Goal: Answer question/provide support

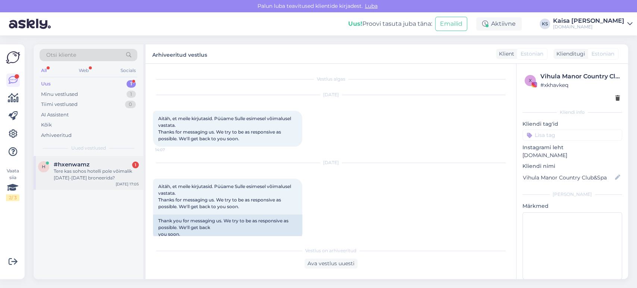
scroll to position [477, 0]
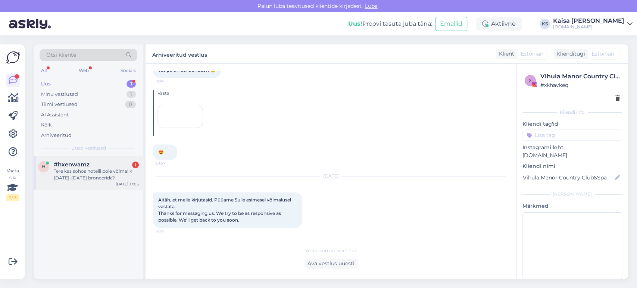
click at [72, 166] on span "#hxenwamz" at bounding box center [72, 164] width 36 height 7
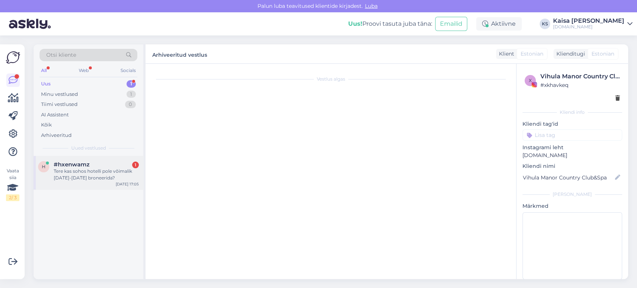
scroll to position [0, 0]
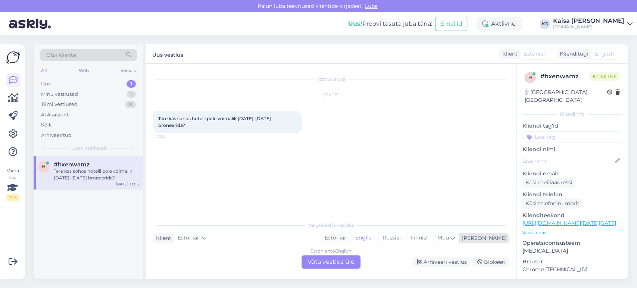
click at [351, 239] on div "Estonian" at bounding box center [336, 238] width 30 height 11
click at [352, 266] on div "Estonian to Estonian Võta vestlus üle" at bounding box center [331, 261] width 59 height 13
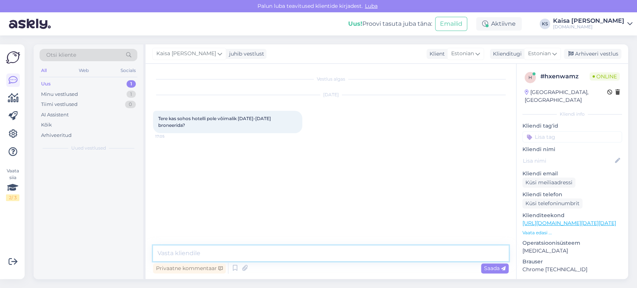
click at [346, 258] on textarea at bounding box center [331, 254] width 356 height 16
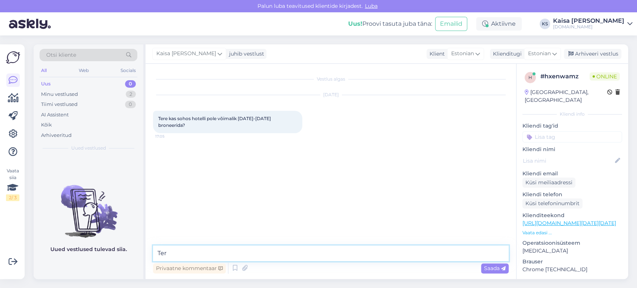
type textarea "Tere"
click at [318, 253] on textarea at bounding box center [331, 254] width 356 height 16
paste textarea "[GEOGRAPHIC_DATA] on remondis [DATE] - [DATE]"
type textarea "[GEOGRAPHIC_DATA] on remondis [DATE] - [DATE]."
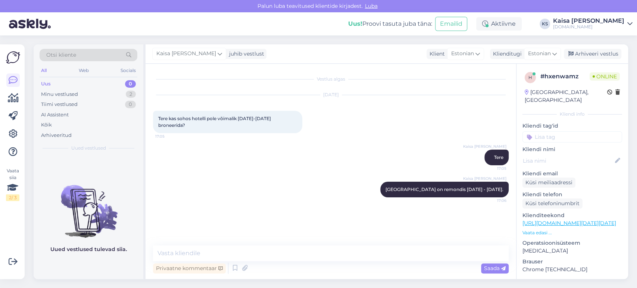
click at [276, 182] on div "Kaisa [PERSON_NAME][GEOGRAPHIC_DATA] on remondis [DATE] - [DATE]. 17:06" at bounding box center [331, 190] width 356 height 32
click at [604, 55] on div "Arhiveeri vestlus" at bounding box center [592, 54] width 57 height 10
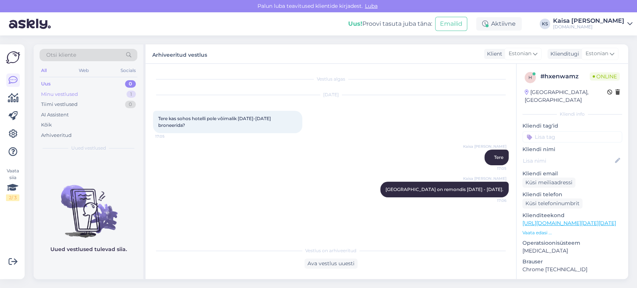
click at [108, 97] on div "Minu vestlused 1" at bounding box center [89, 94] width 98 height 10
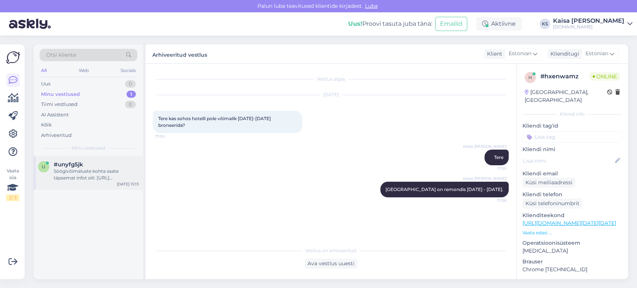
click at [91, 180] on div "Söögivõimaluste kohta saate täpsemat infot siit: https://www.wagenkull.ee/ru/%d…" at bounding box center [96, 174] width 85 height 13
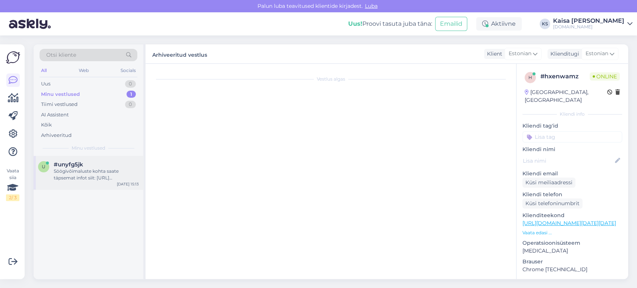
scroll to position [458, 0]
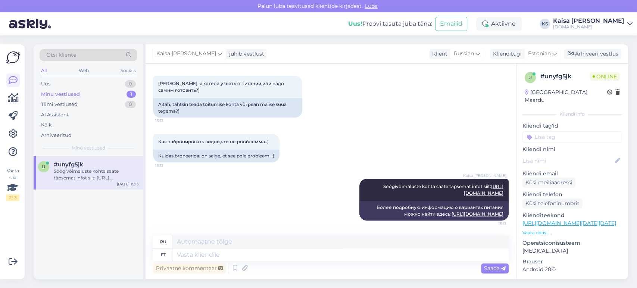
drag, startPoint x: 600, startPoint y: 55, endPoint x: 496, endPoint y: 47, distance: 104.8
click at [600, 55] on div "Arhiveeri vestlus" at bounding box center [592, 54] width 57 height 10
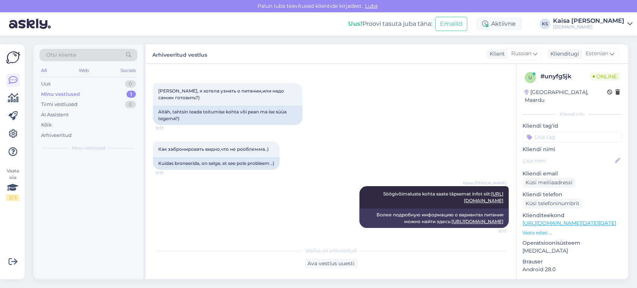
scroll to position [450, 0]
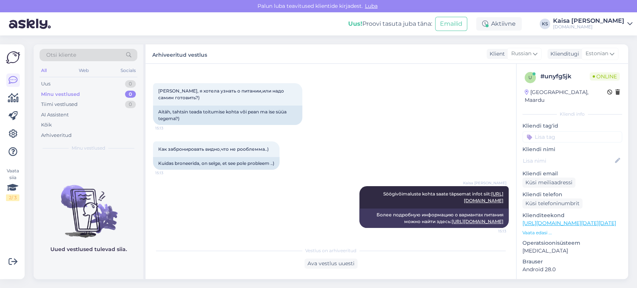
click at [601, 26] on div "Hookusbookus.com" at bounding box center [588, 27] width 71 height 6
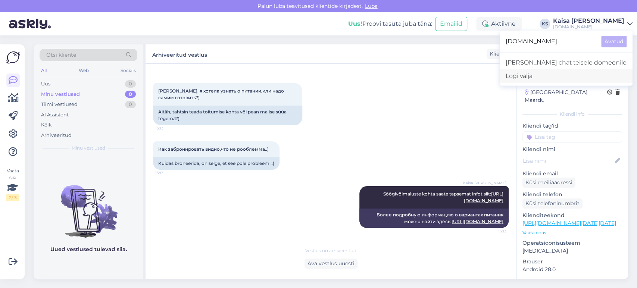
click at [562, 79] on div "Logi välja" at bounding box center [566, 75] width 133 height 13
